Goal: Transaction & Acquisition: Purchase product/service

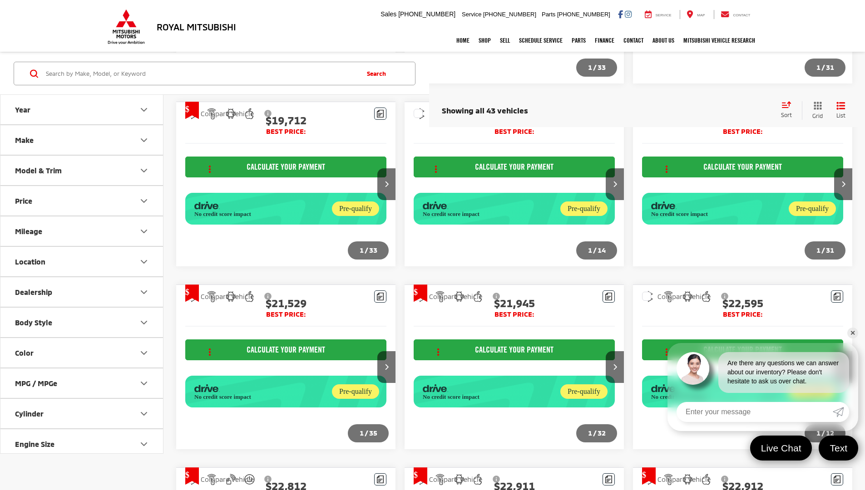
scroll to position [1080, 0]
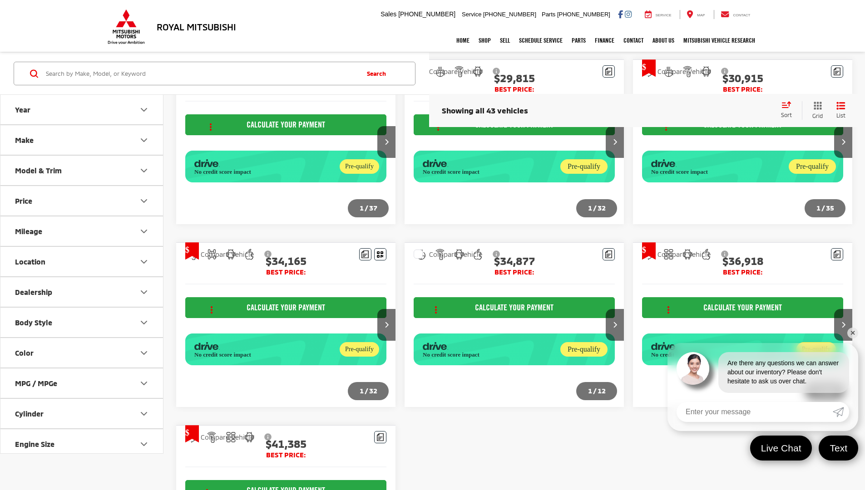
scroll to position [844, 0]
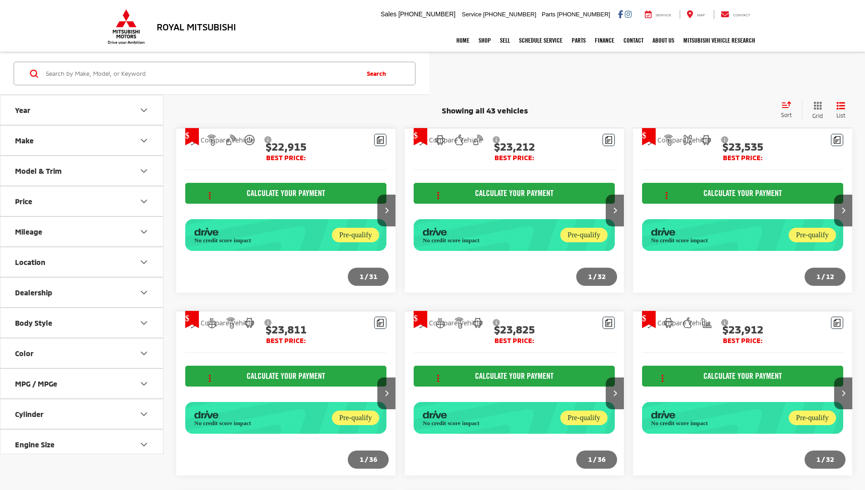
scroll to position [844, 0]
